Goal: Information Seeking & Learning: Find specific fact

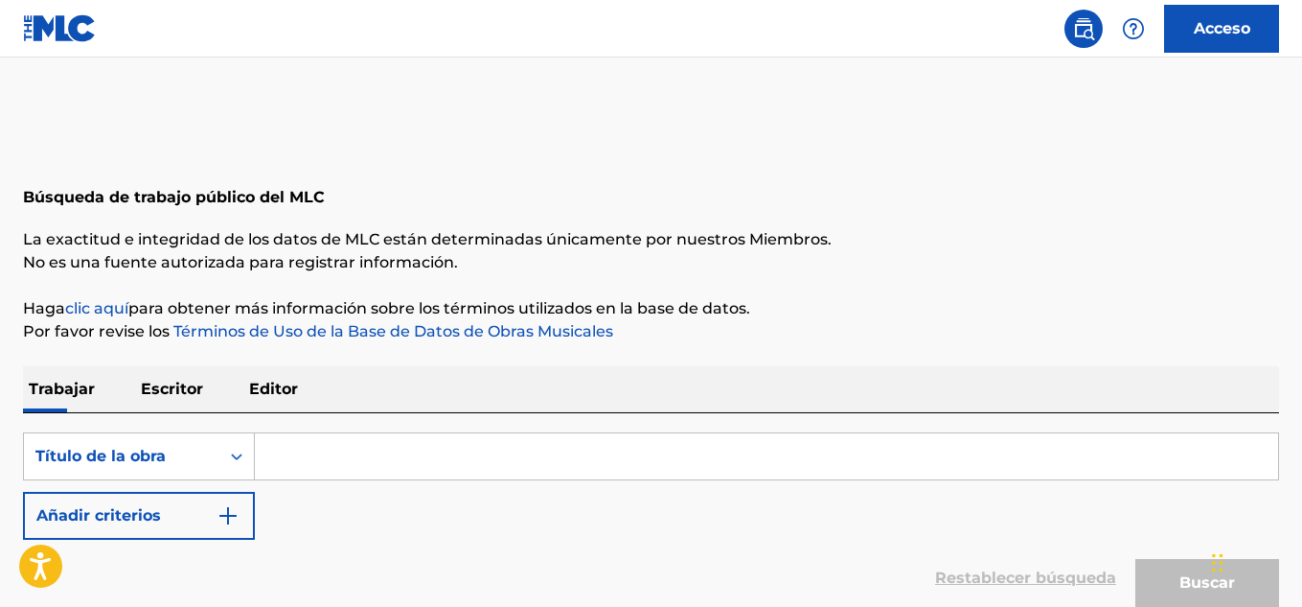
click at [167, 377] on p "Escritor" at bounding box center [172, 389] width 74 height 46
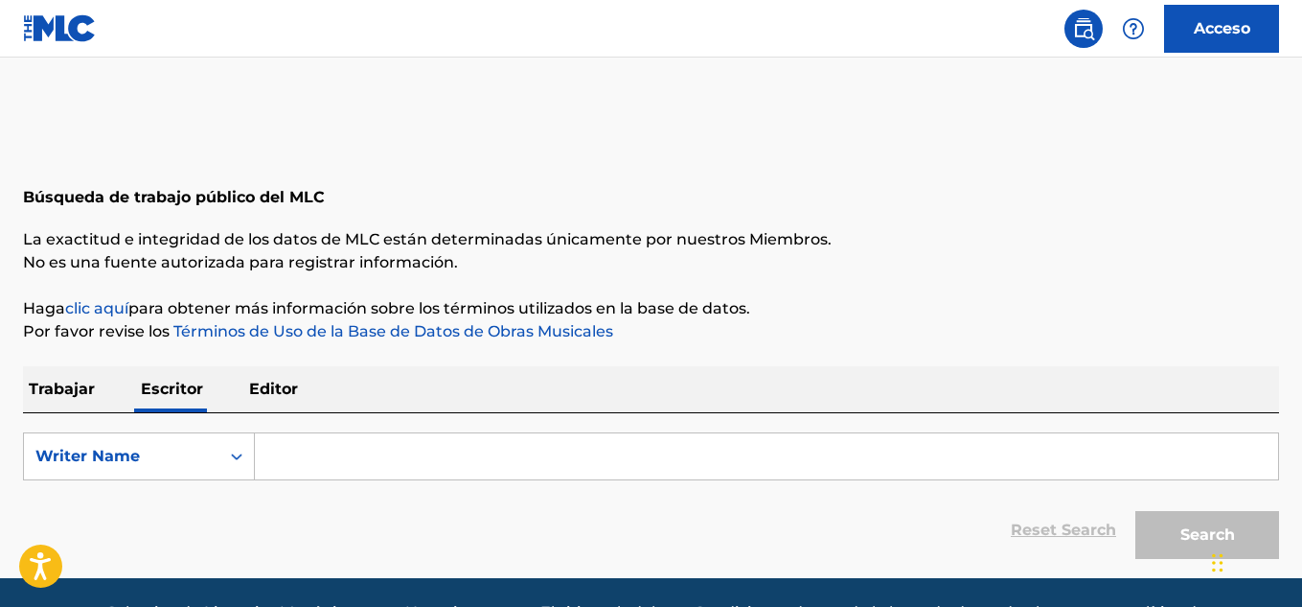
click at [42, 380] on font "Trabajar" at bounding box center [62, 389] width 66 height 18
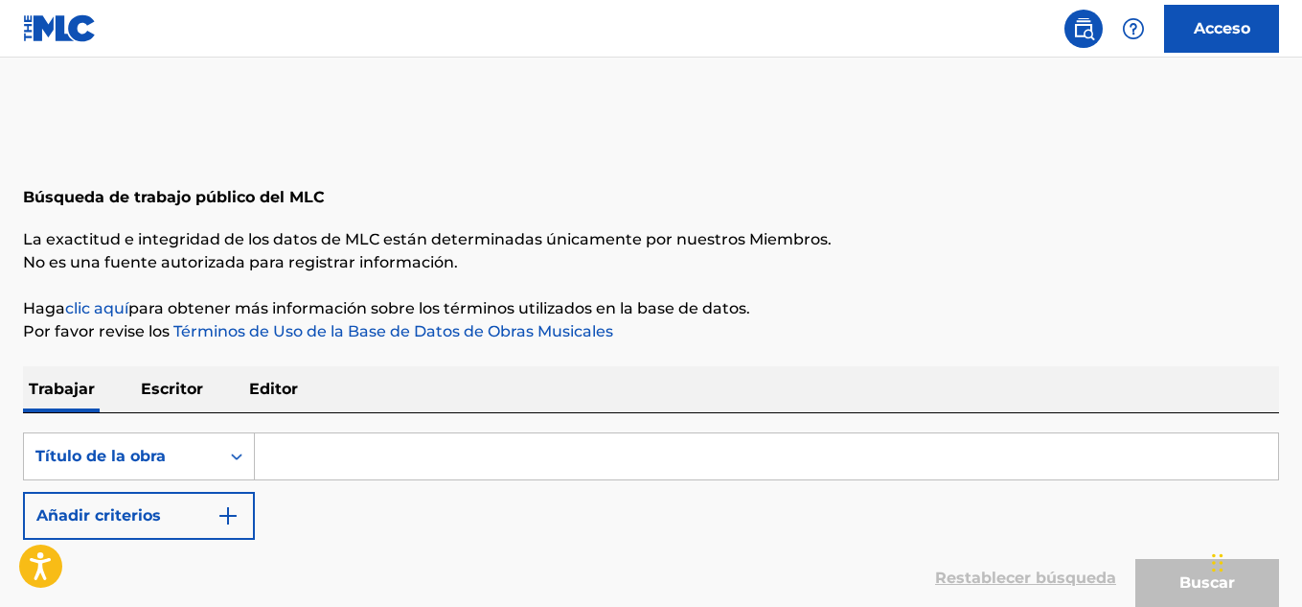
click at [304, 471] on input "Formulario de búsqueda" at bounding box center [767, 456] width 1024 height 46
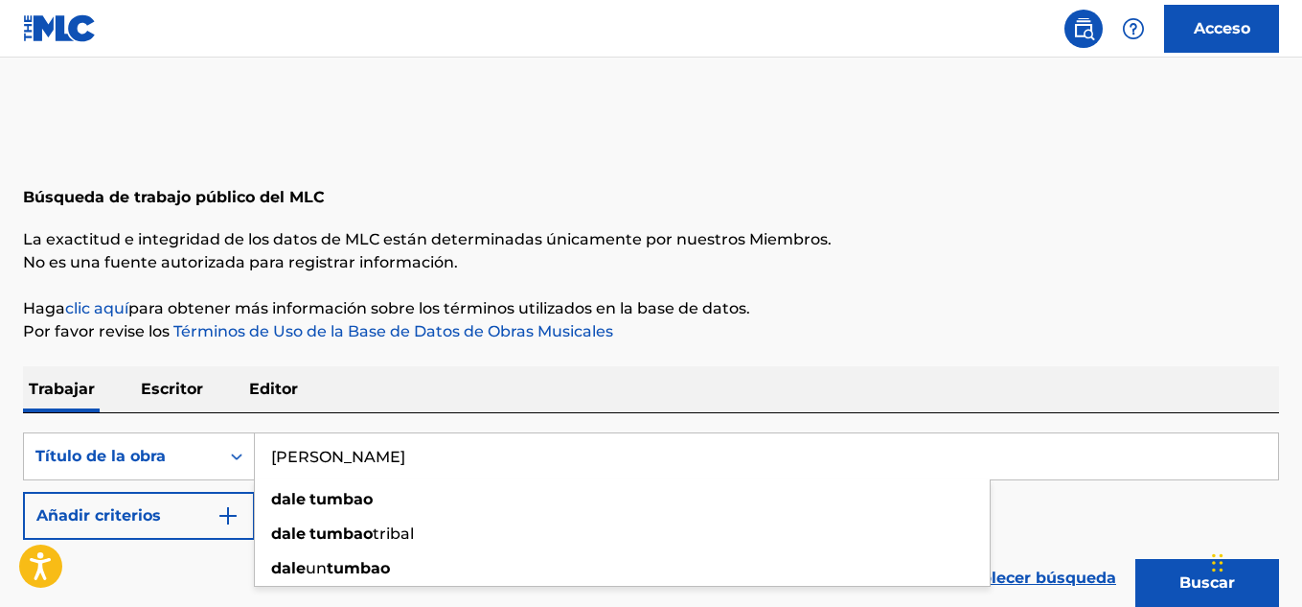
click at [334, 458] on input "[PERSON_NAME]" at bounding box center [767, 456] width 1024 height 46
click at [321, 463] on input "[PERSON_NAME]" at bounding box center [767, 456] width 1024 height 46
type input "DALE UN TUMBAO"
drag, startPoint x: 1035, startPoint y: 525, endPoint x: 966, endPoint y: 518, distance: 69.4
click at [1015, 521] on div "Búsqueda con criterios21220171-1c3d-4d98-b1dc-b51876209a78 Título de la [PERSON…" at bounding box center [651, 485] width 1256 height 107
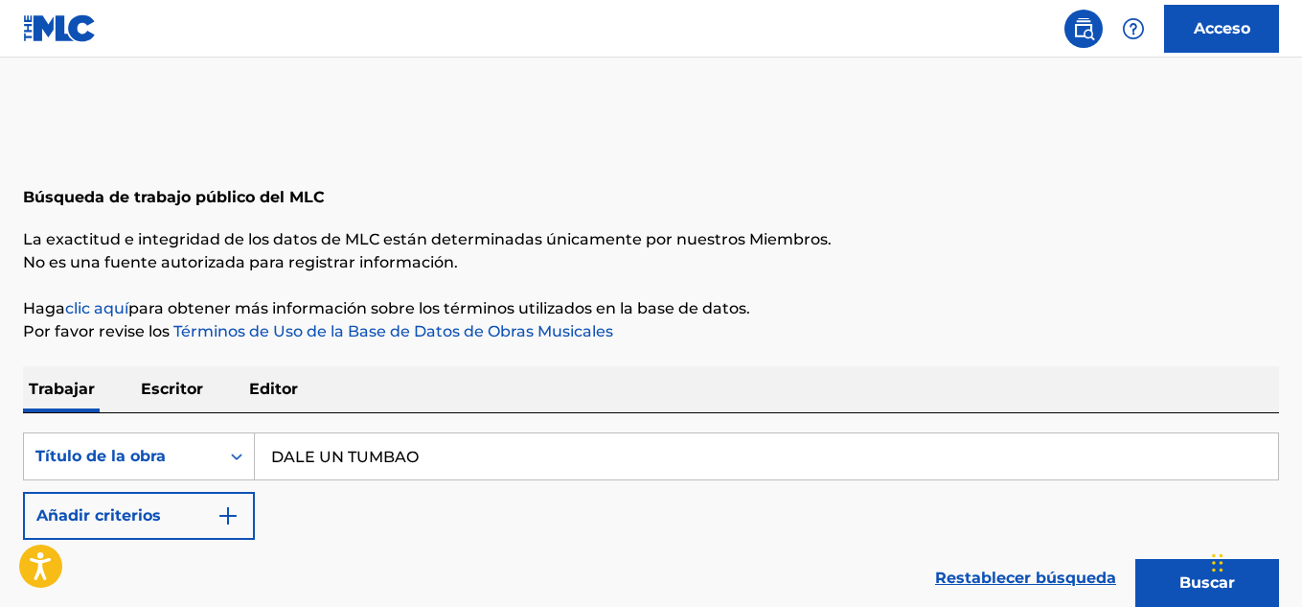
click at [229, 514] on img "Formulario de búsqueda" at bounding box center [228, 515] width 23 height 23
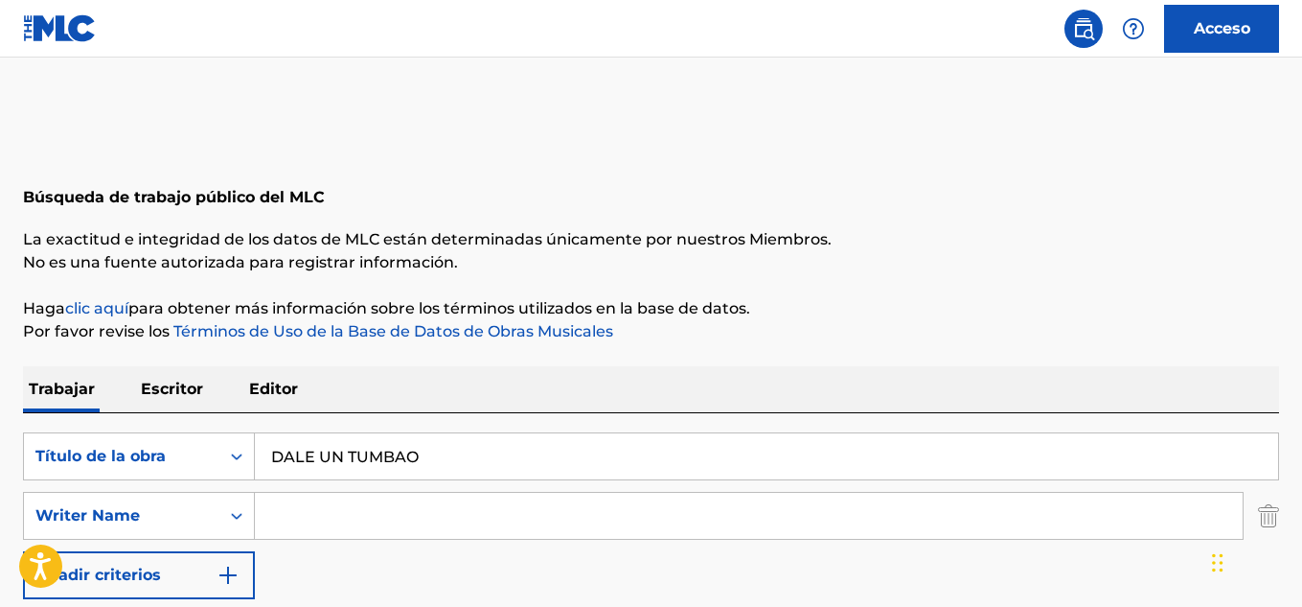
click at [298, 523] on input "Formulario de búsqueda" at bounding box center [749, 516] width 988 height 46
paste input "[PERSON_NAME] [PERSON_NAME]"
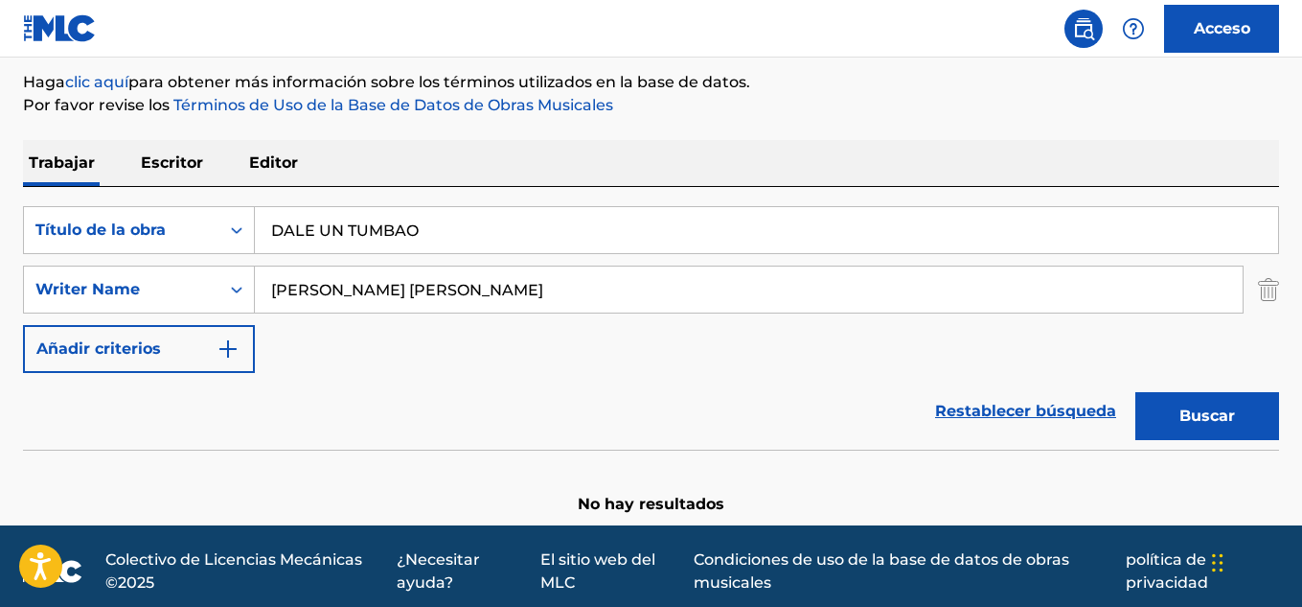
scroll to position [237, 0]
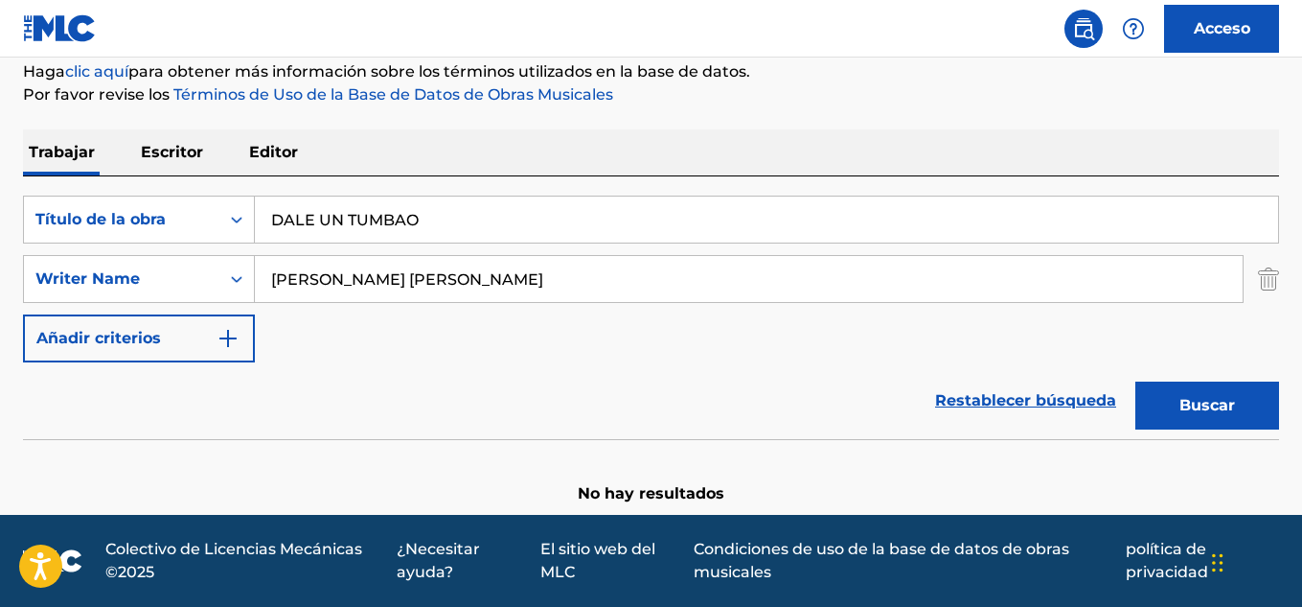
type input "[PERSON_NAME] [PERSON_NAME]"
click at [1228, 413] on font "Buscar" at bounding box center [1208, 405] width 56 height 18
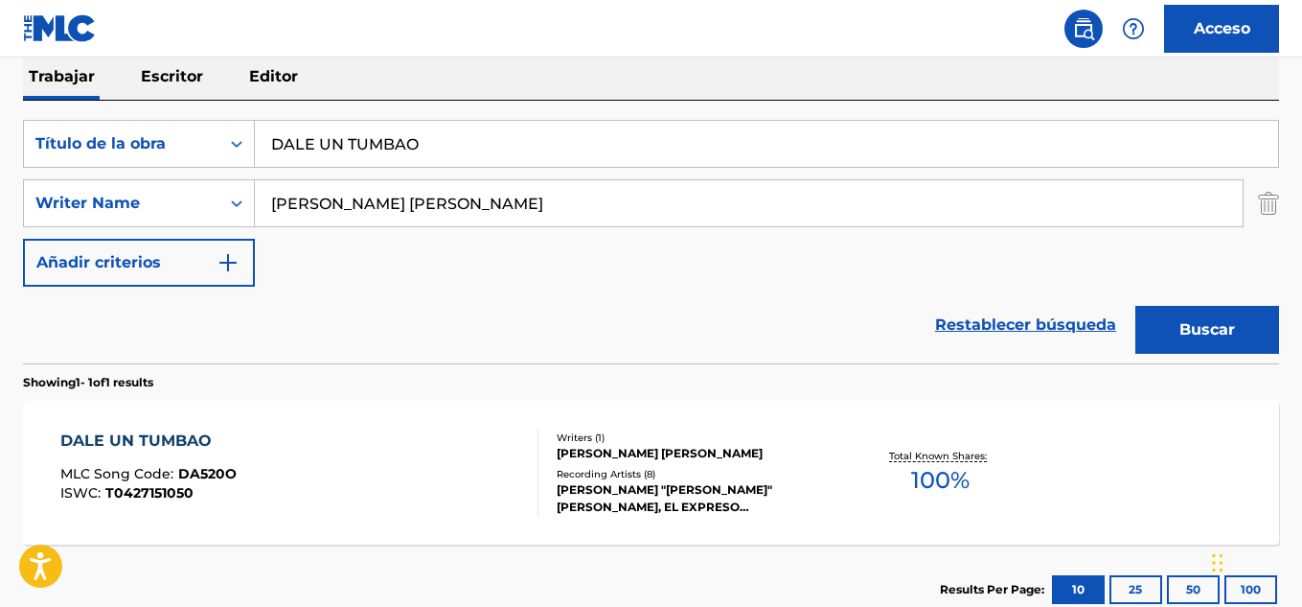
scroll to position [442, 0]
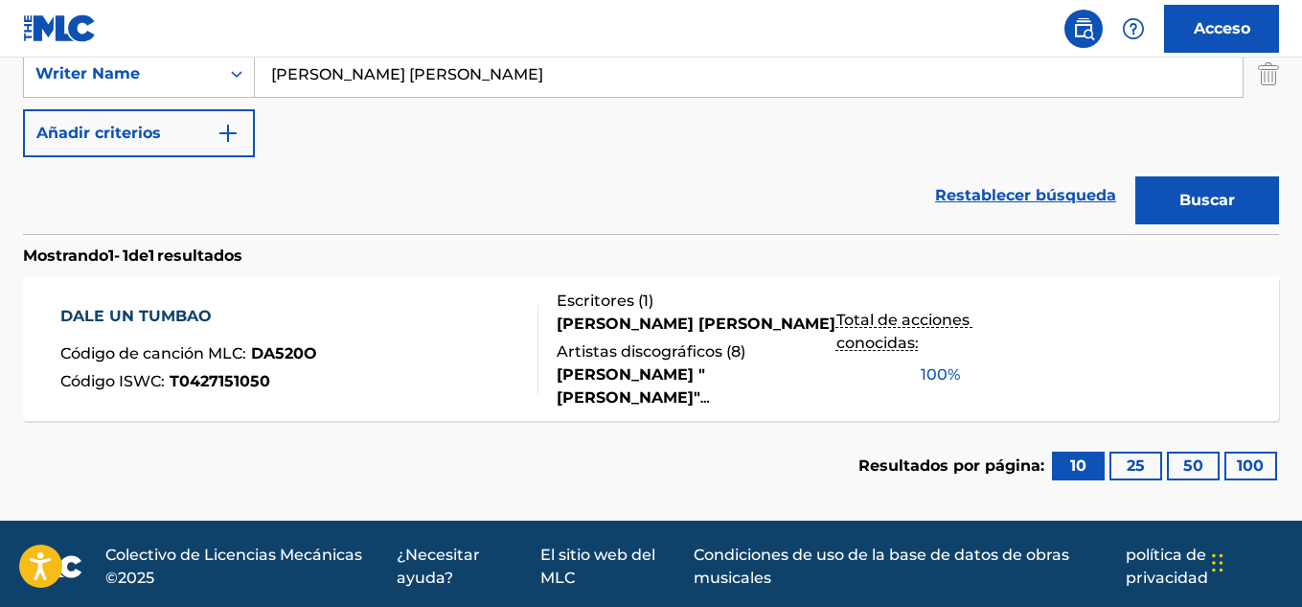
click at [180, 323] on font "DALE UN TUMBAO" at bounding box center [135, 316] width 151 height 18
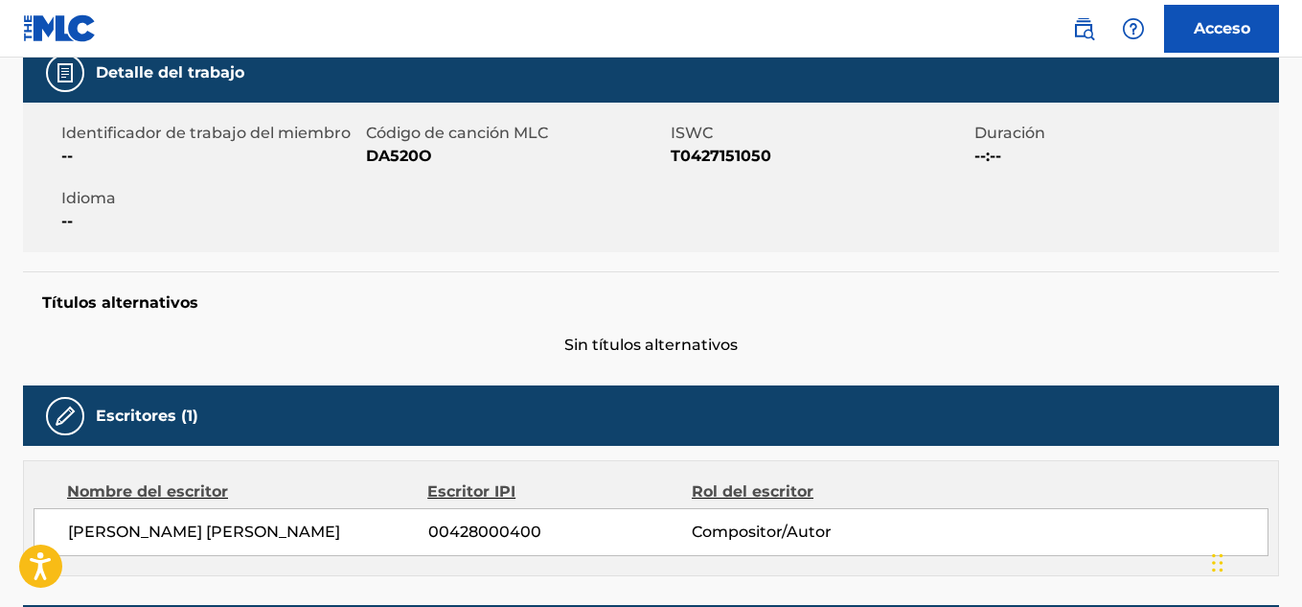
scroll to position [292, 0]
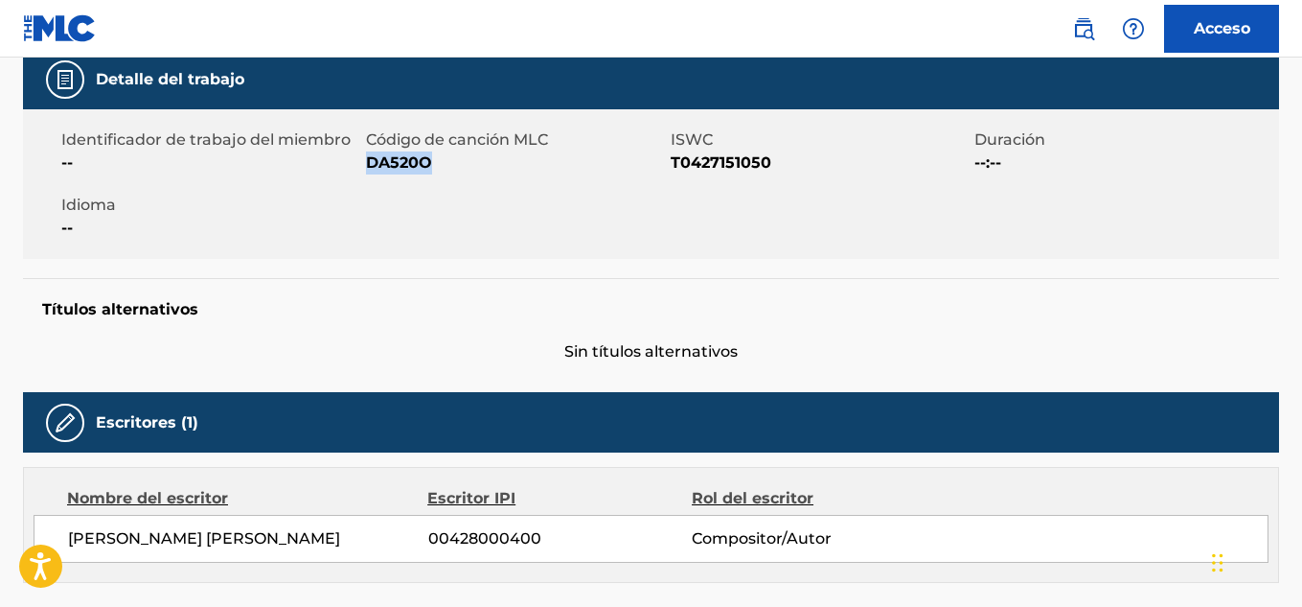
drag, startPoint x: 432, startPoint y: 163, endPoint x: 365, endPoint y: 165, distance: 67.1
click at [366, 165] on span "DA520O" at bounding box center [516, 162] width 300 height 23
copy font "DA520O"
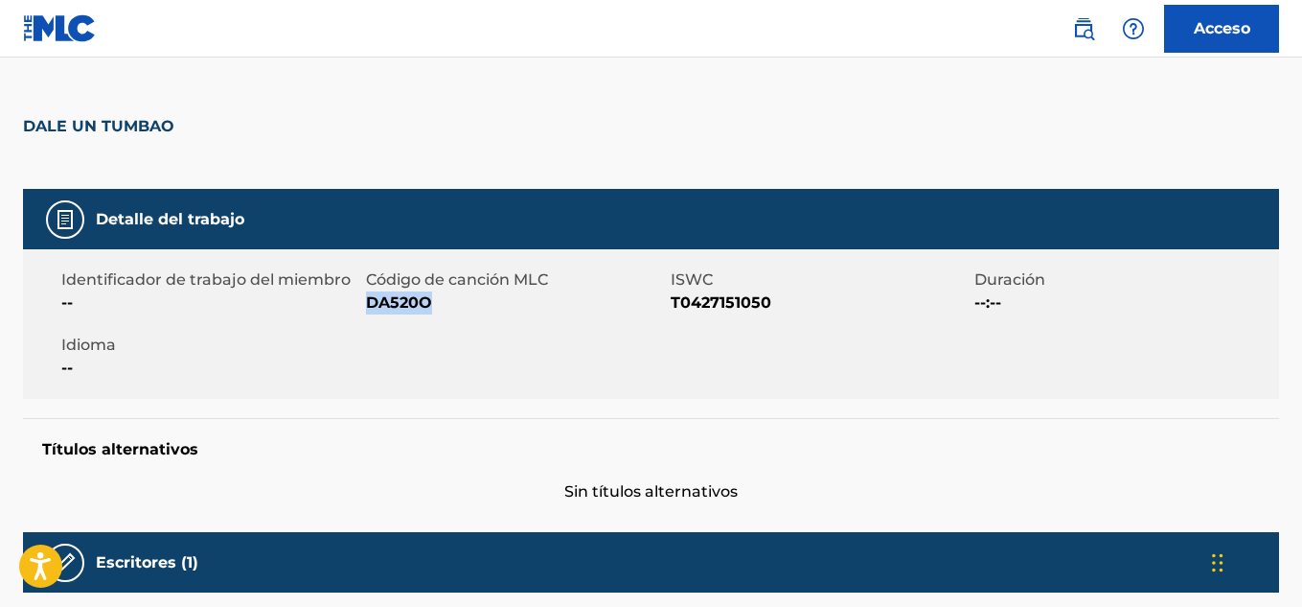
scroll to position [5, 0]
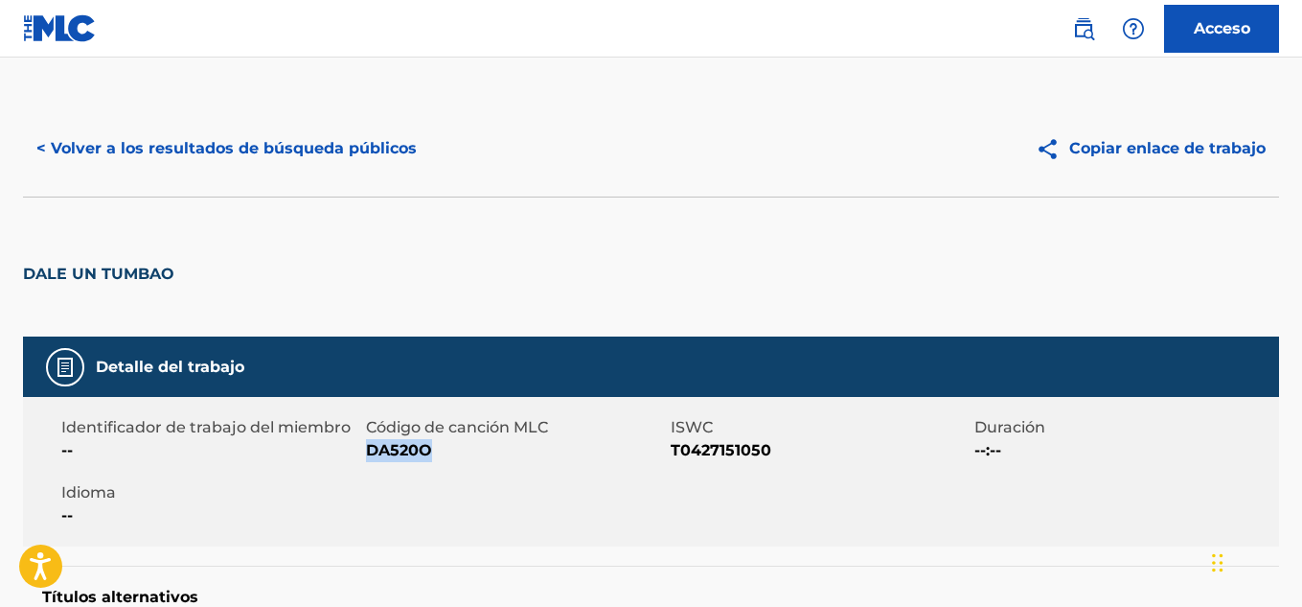
click at [165, 152] on font "< Volver a los resultados de búsqueda públicos" at bounding box center [226, 148] width 380 height 18
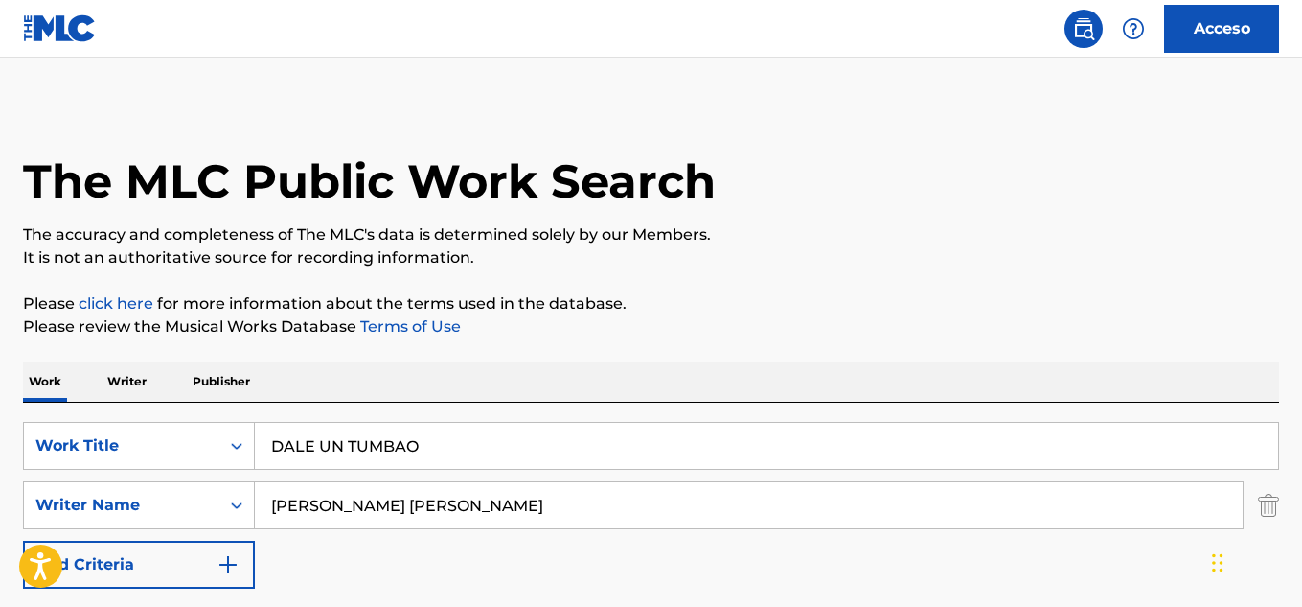
scroll to position [327, 0]
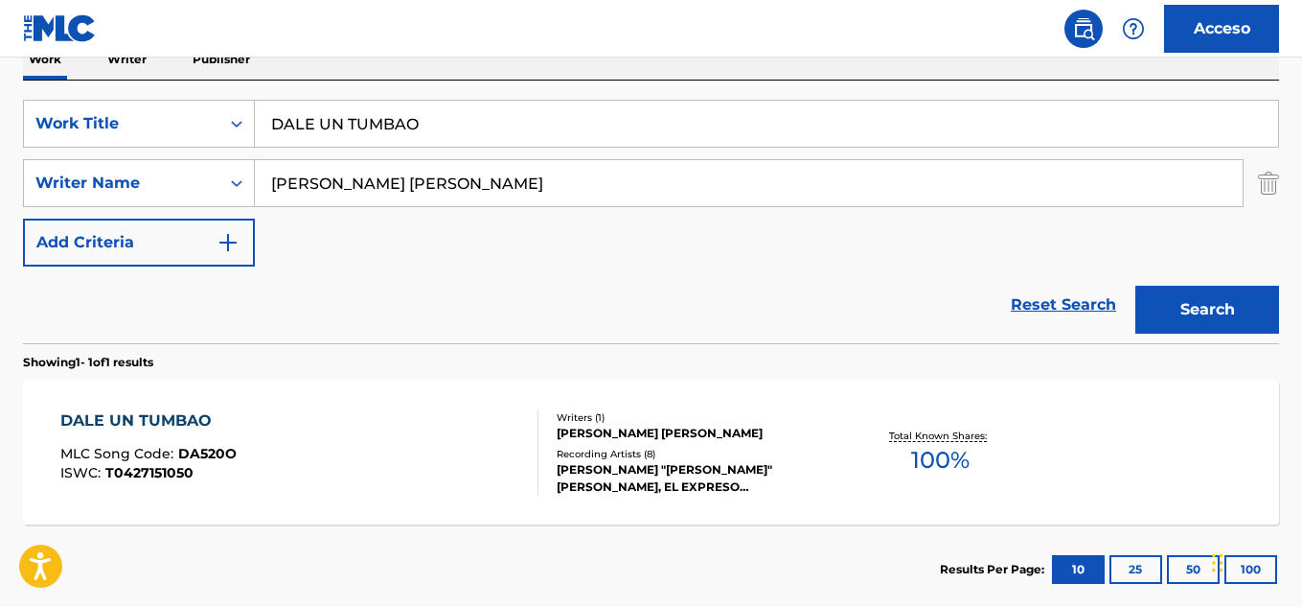
drag, startPoint x: 430, startPoint y: 127, endPoint x: 269, endPoint y: 120, distance: 161.2
click at [225, 106] on div "SearchWithCriteria21220171-1c3d-4d98-b1dc-b51876209a78 Work Title [PERSON_NAME]…" at bounding box center [651, 124] width 1256 height 48
paste input "Solo somos tú y yo"
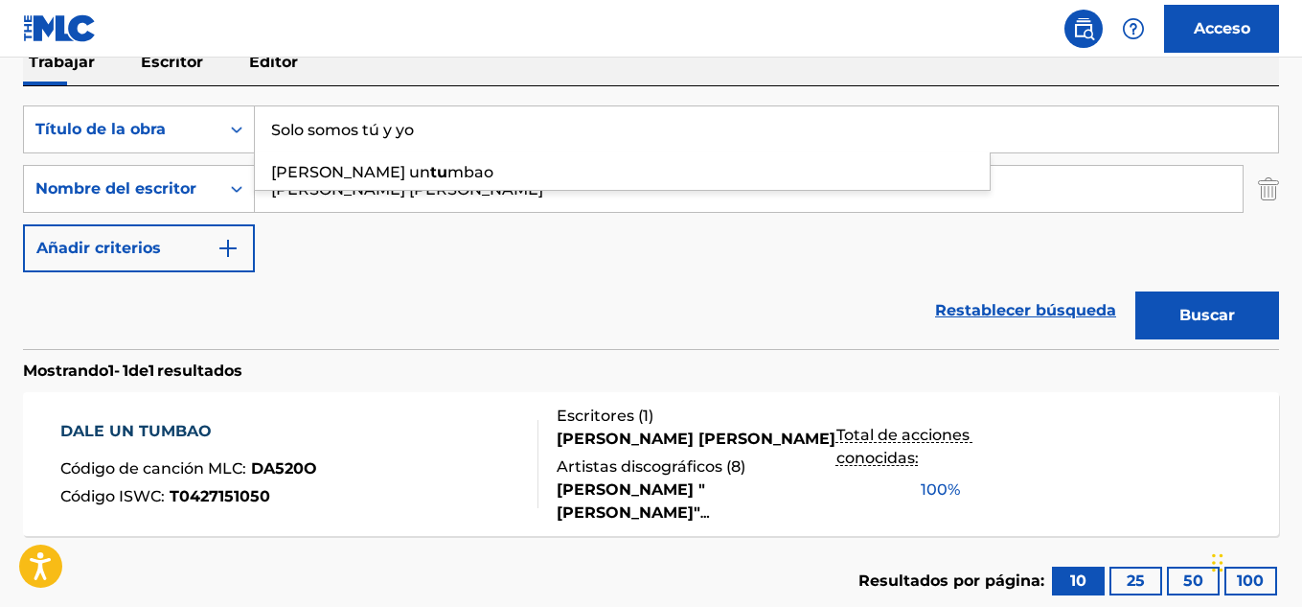
scroll to position [325, 0]
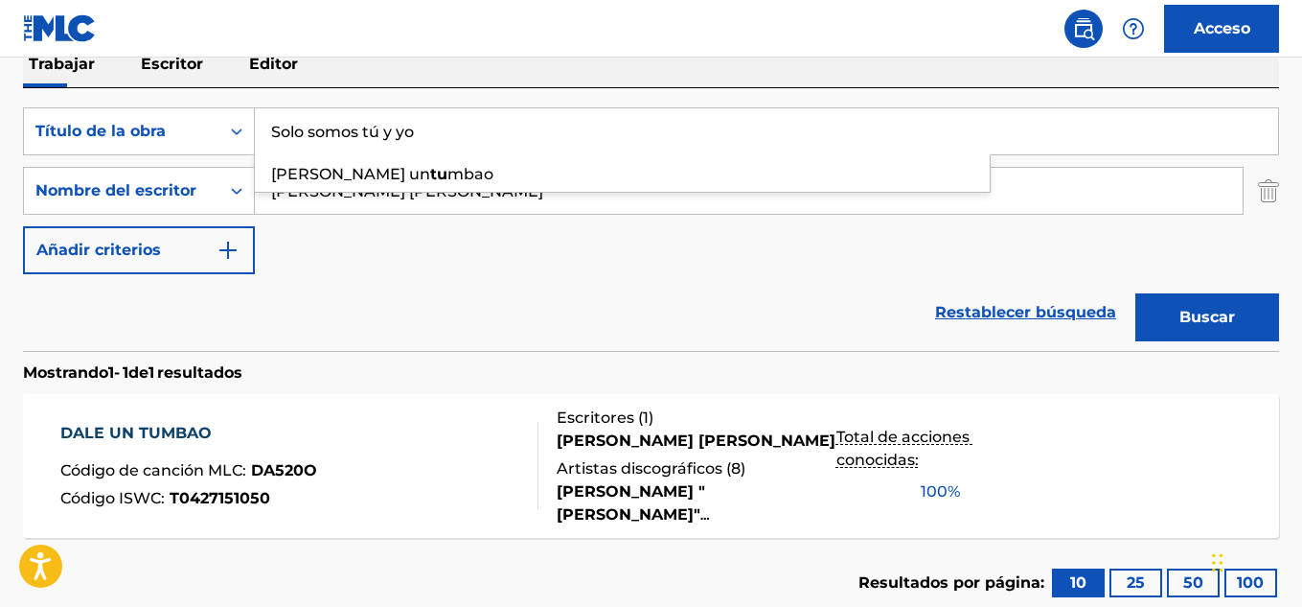
type input "Solo somos tú y yo"
click at [477, 300] on div "Restablecer búsqueda Buscar" at bounding box center [651, 312] width 1256 height 77
click at [1185, 317] on font "Buscar" at bounding box center [1208, 317] width 56 height 18
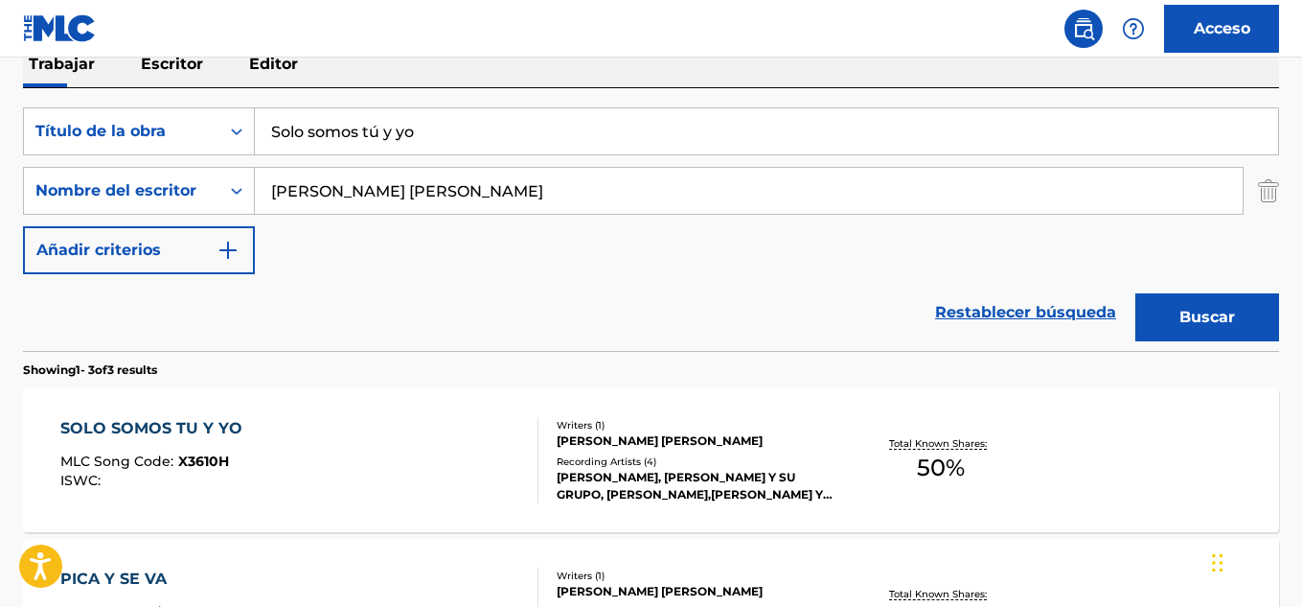
click at [115, 430] on div "SOLO SOMOS TU Y YO" at bounding box center [156, 428] width 192 height 23
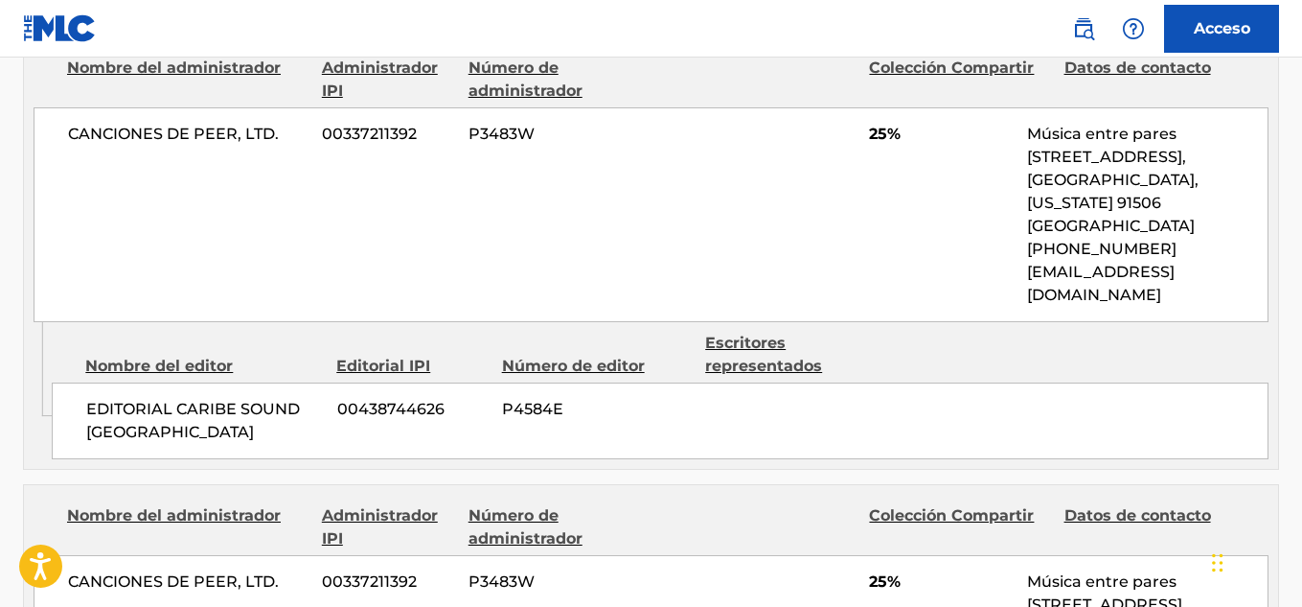
scroll to position [958, 0]
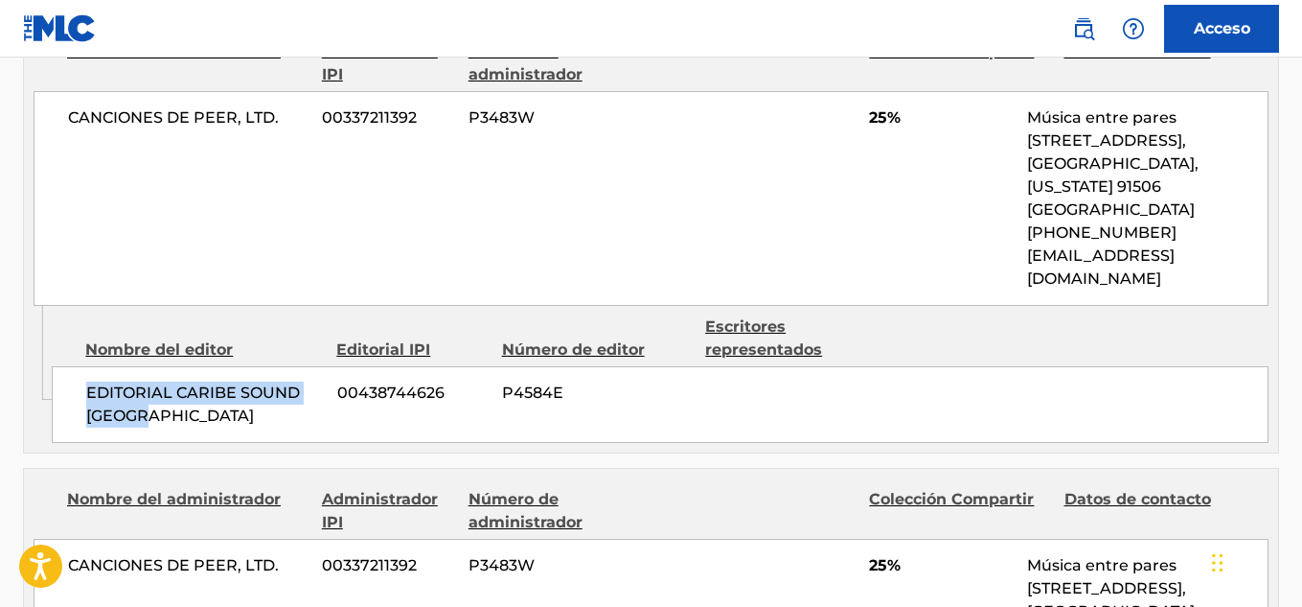
drag, startPoint x: 86, startPoint y: 367, endPoint x: 263, endPoint y: 413, distance: 182.2
click at [263, 413] on div "EDITORIAL CARIBE SOUND [GEOGRAPHIC_DATA] 00438744626 P4584E" at bounding box center [660, 404] width 1217 height 77
copy font "EDITORIAL CARIBE SOUND [GEOGRAPHIC_DATA]"
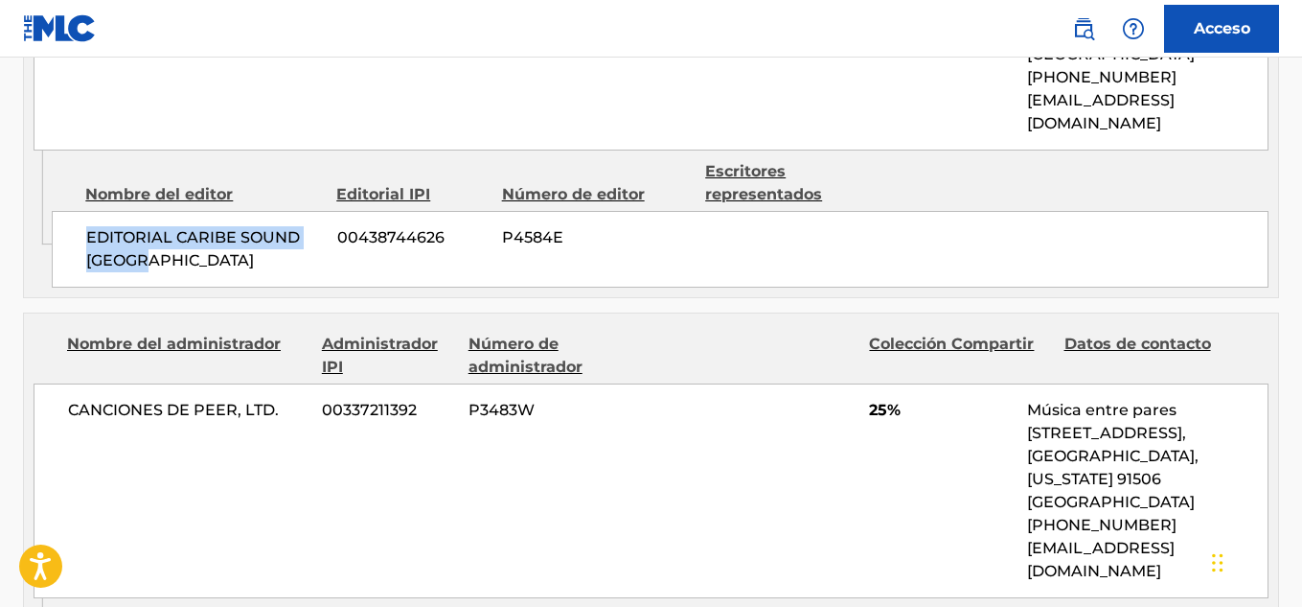
scroll to position [1150, 0]
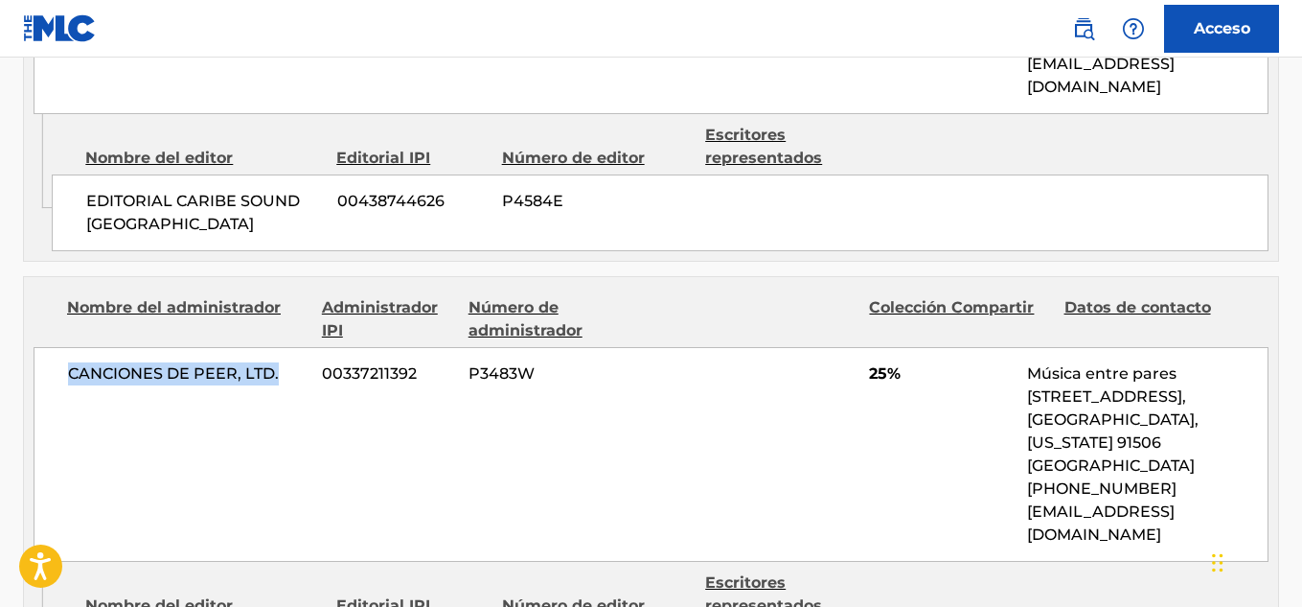
drag, startPoint x: 293, startPoint y: 353, endPoint x: 155, endPoint y: 336, distance: 139.0
click at [81, 362] on span "CANCIONES DE PEER, LTD." at bounding box center [188, 373] width 240 height 23
drag, startPoint x: 166, startPoint y: 331, endPoint x: 76, endPoint y: 386, distance: 105.9
click at [82, 408] on div "CANCIONES DE PEER, LTD. 00337211392 P3483W 25% Música entre pares [STREET_ADDRE…" at bounding box center [651, 454] width 1235 height 215
drag, startPoint x: 67, startPoint y: 350, endPoint x: 233, endPoint y: 365, distance: 166.5
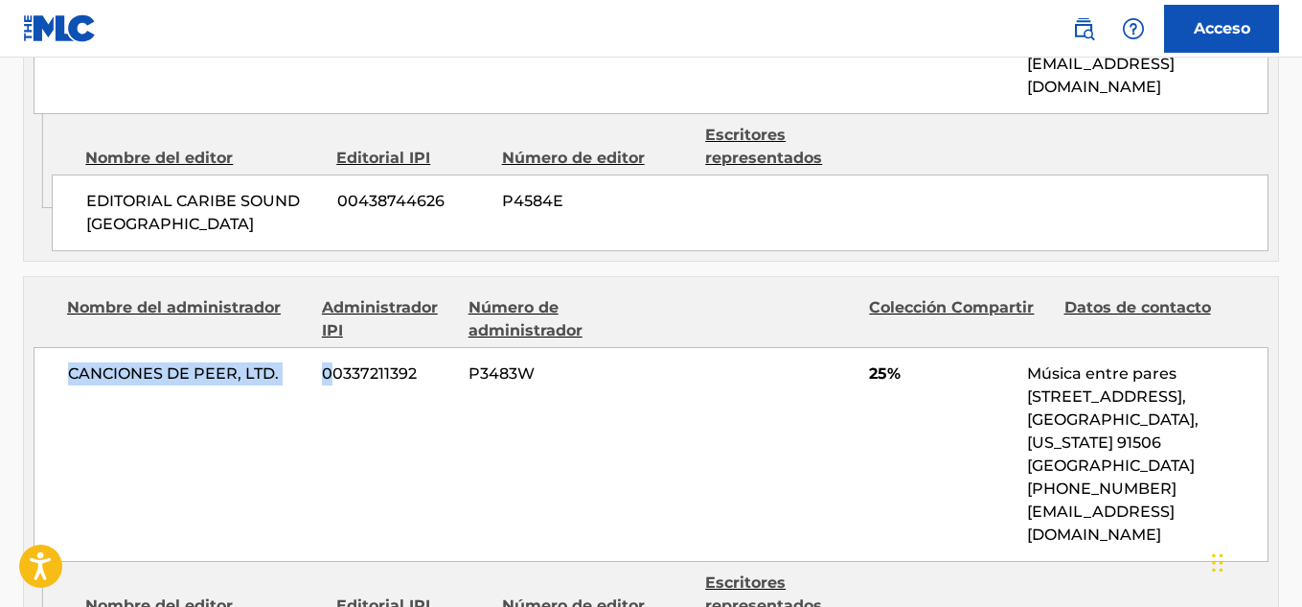
click at [329, 374] on div "CANCIONES DE PEER, LTD. 00337211392 P3483W 25% Música entre pares [STREET_ADDRE…" at bounding box center [651, 454] width 1235 height 215
copy div "CANCIONES DE PEER, LTD. 0"
